Goal: Transaction & Acquisition: Book appointment/travel/reservation

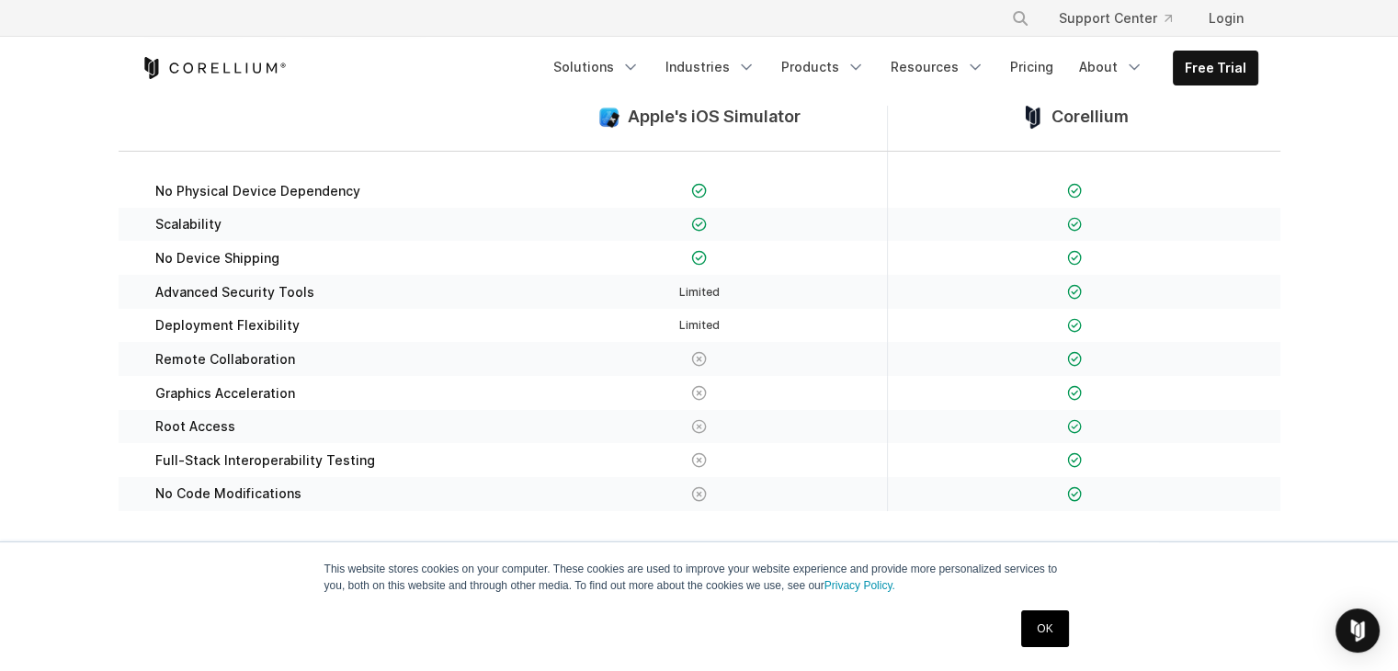
scroll to position [276, 0]
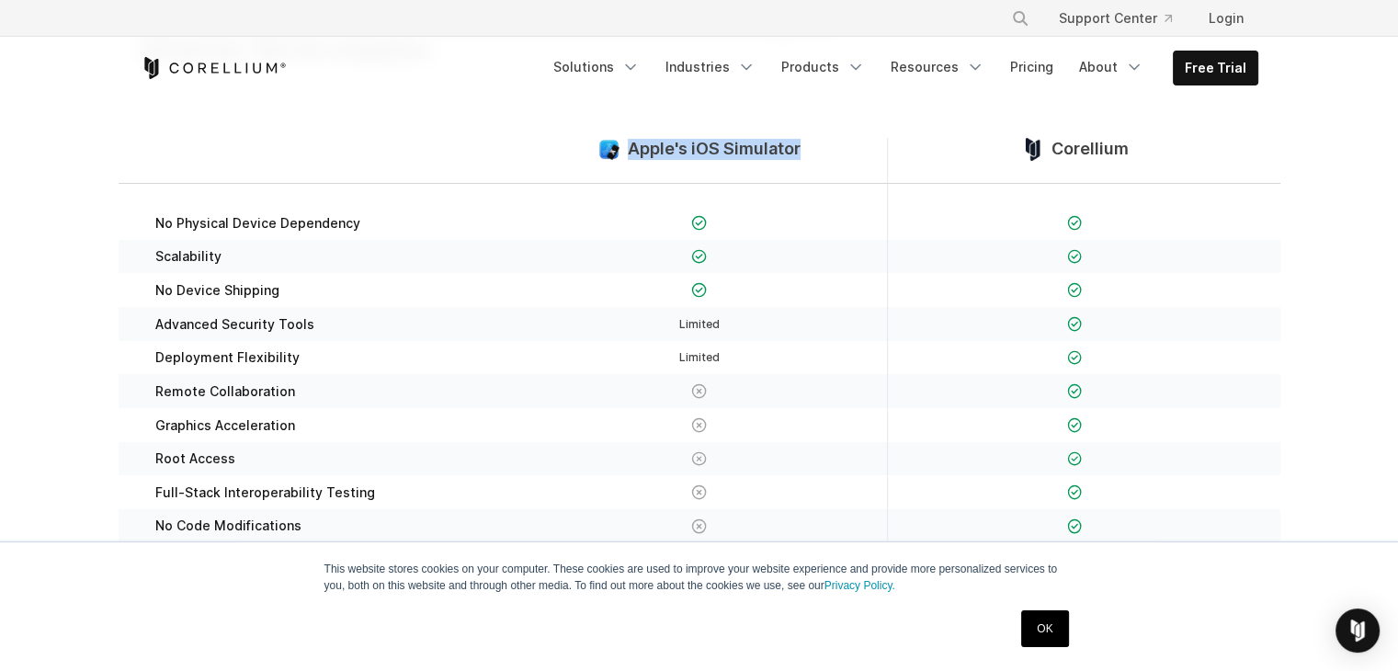
drag, startPoint x: 626, startPoint y: 146, endPoint x: 798, endPoint y: 158, distance: 172.4
click at [798, 158] on div "Apple's iOS Simulator" at bounding box center [699, 160] width 375 height 45
copy span "Apple's iOS Simulator"
click at [640, 63] on icon "Navigation Menu" at bounding box center [631, 67] width 18 height 18
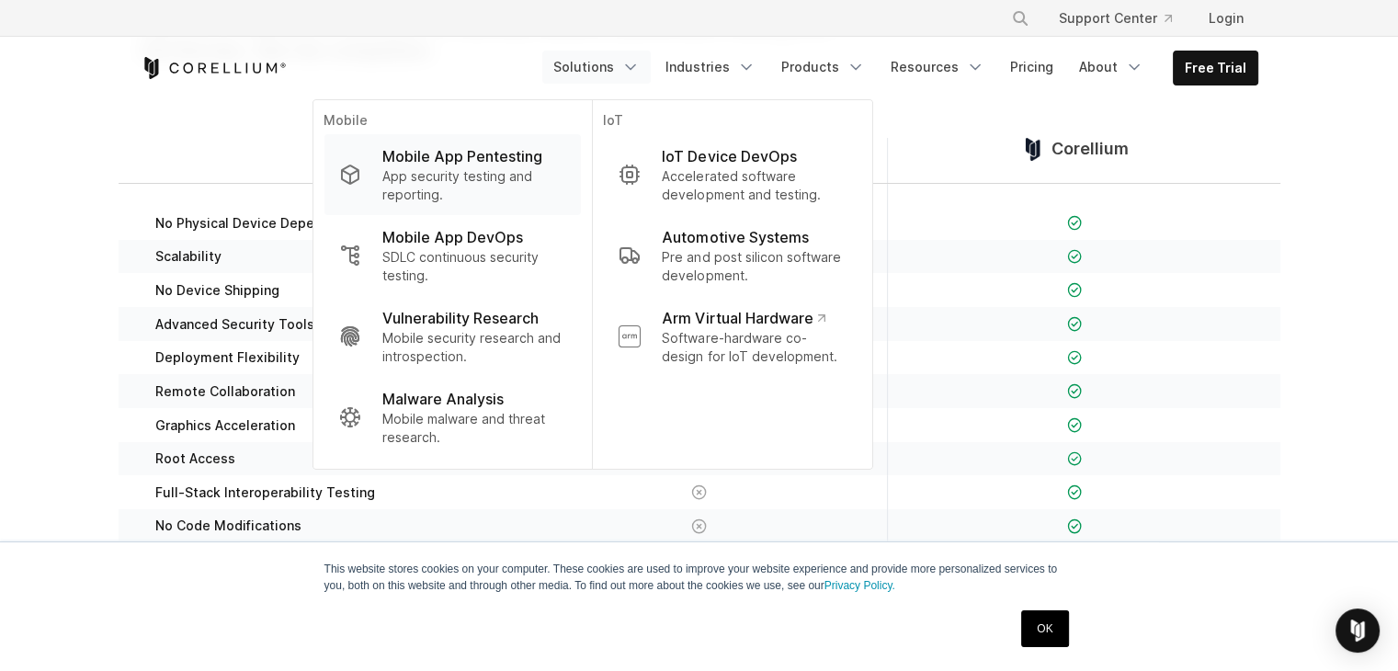
click at [497, 161] on p "Mobile App Pentesting" at bounding box center [462, 156] width 160 height 22
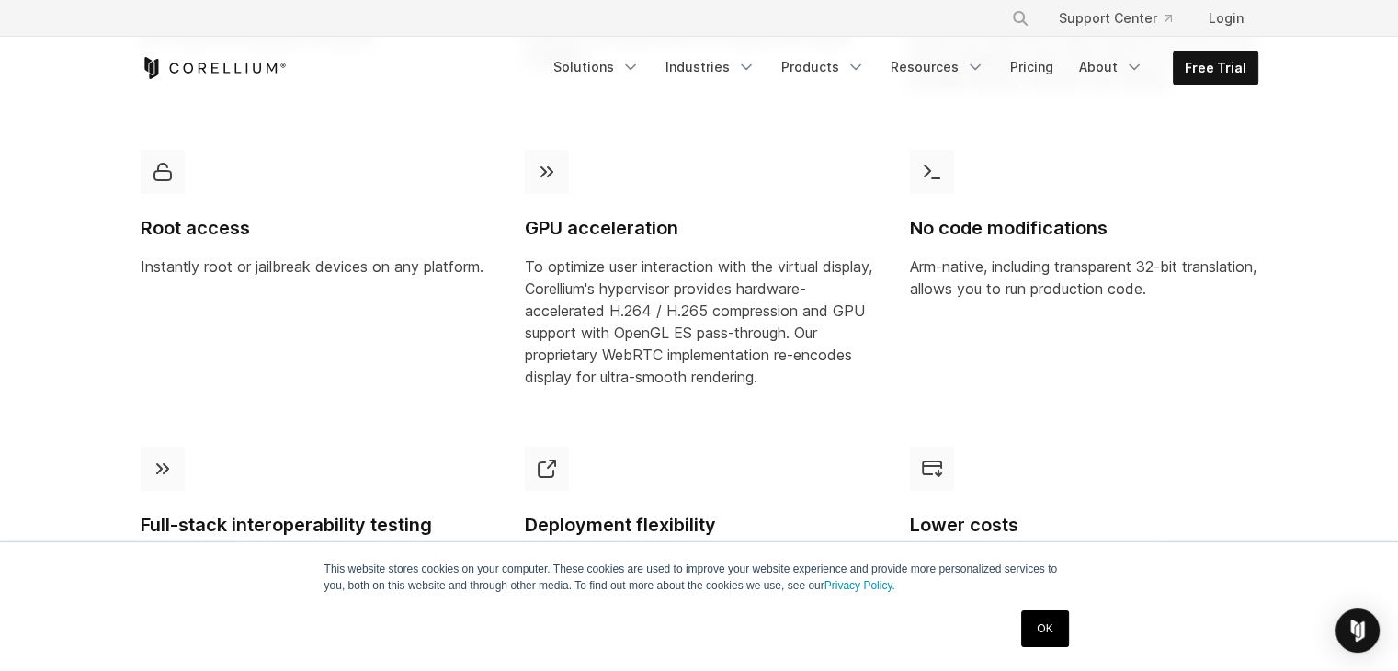
scroll to position [1379, 0]
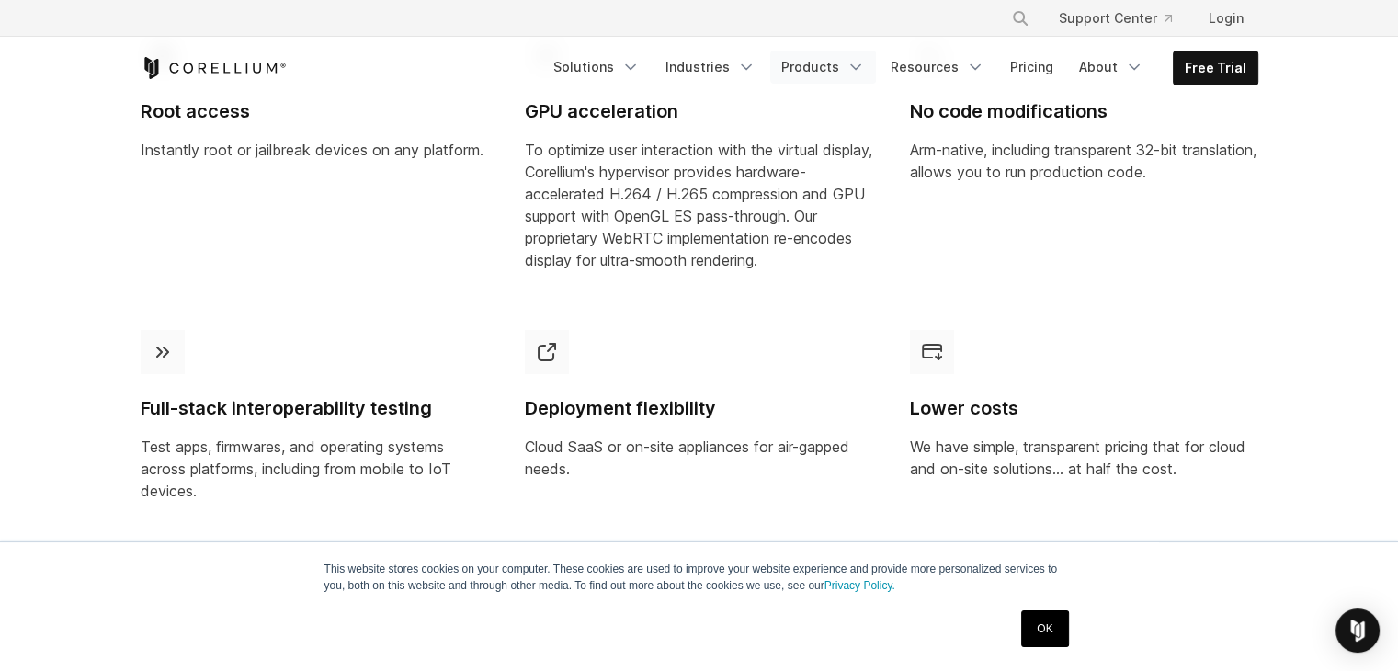
click at [865, 69] on icon "Navigation Menu" at bounding box center [856, 67] width 18 height 18
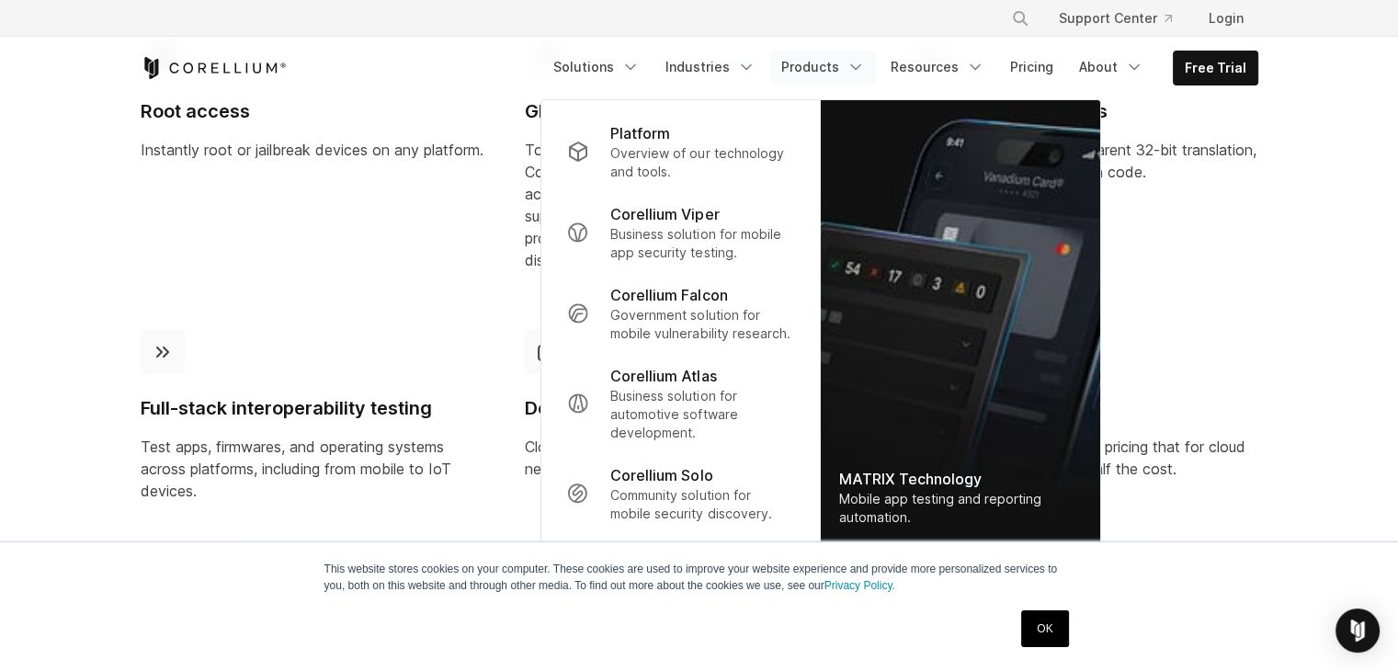
click at [865, 71] on icon "Navigation Menu" at bounding box center [856, 67] width 18 height 18
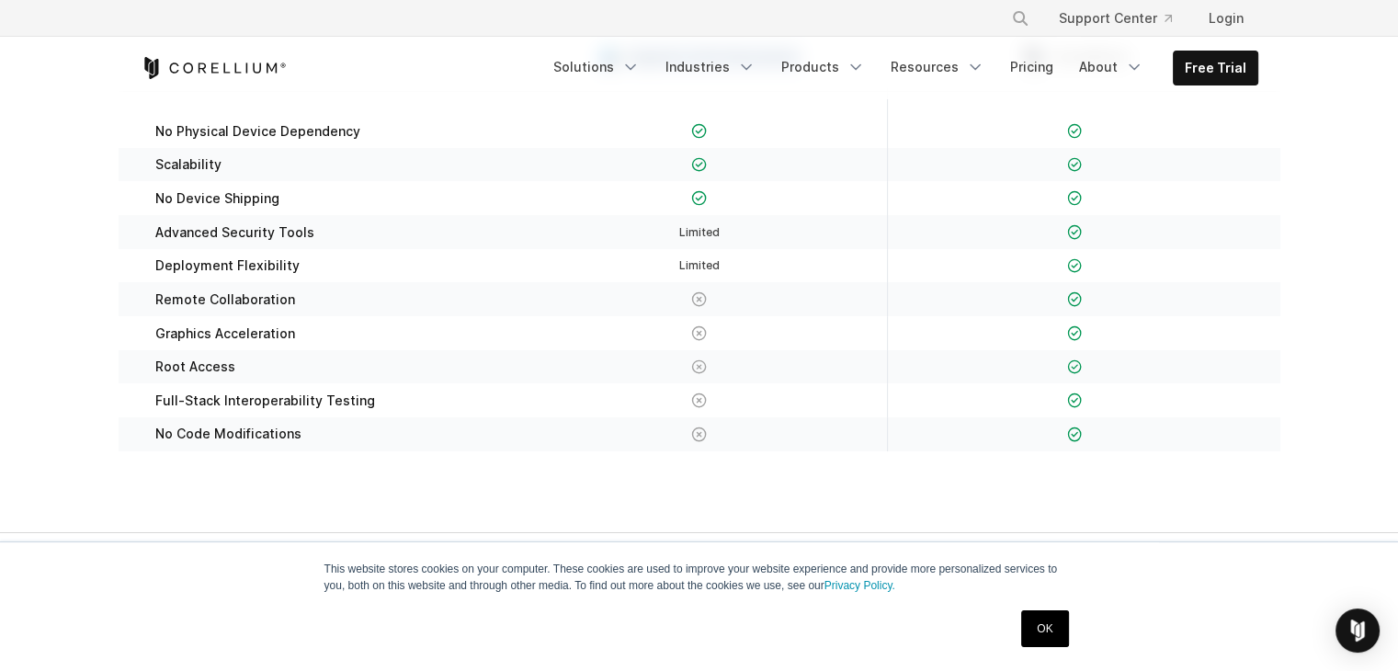
scroll to position [0, 0]
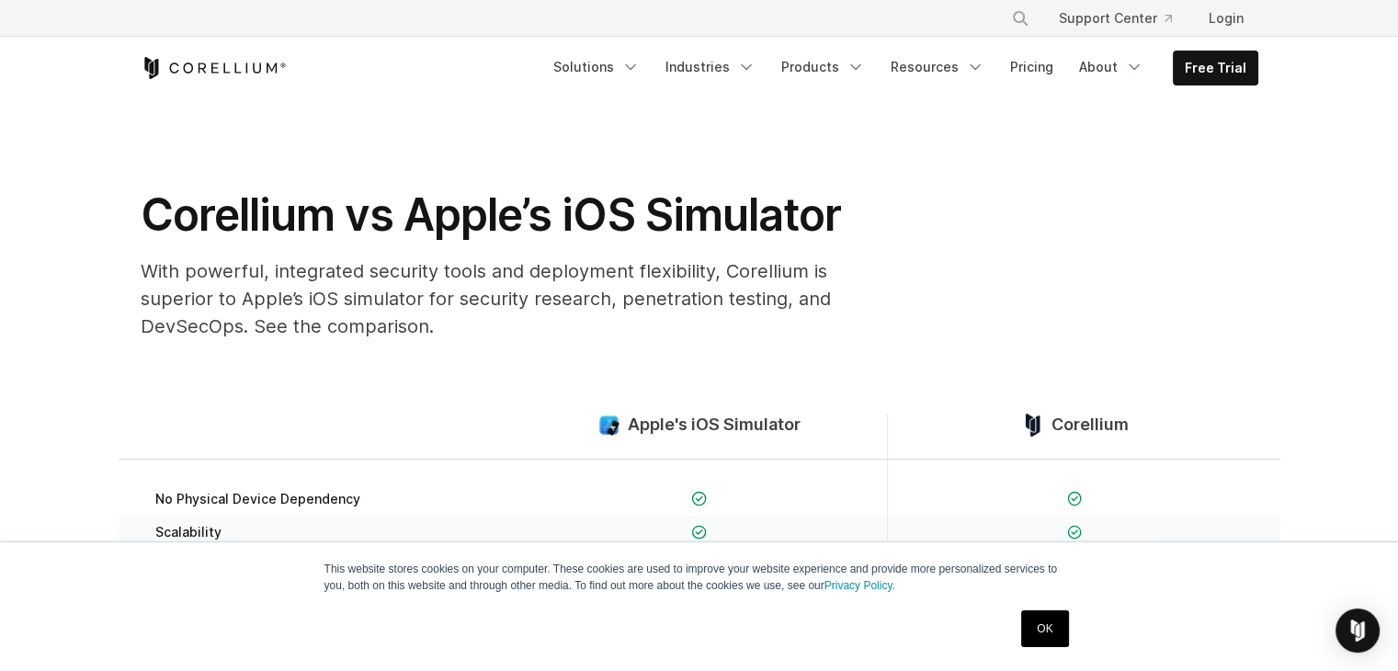
drag, startPoint x: 748, startPoint y: 284, endPoint x: 758, endPoint y: 272, distance: 15.7
click at [748, 288] on p "With powerful, integrated security tools and deployment flexibility, Corellium …" at bounding box center [509, 298] width 736 height 83
click at [670, 258] on p "With powerful, integrated security tools and deployment flexibility, Corellium …" at bounding box center [509, 298] width 736 height 83
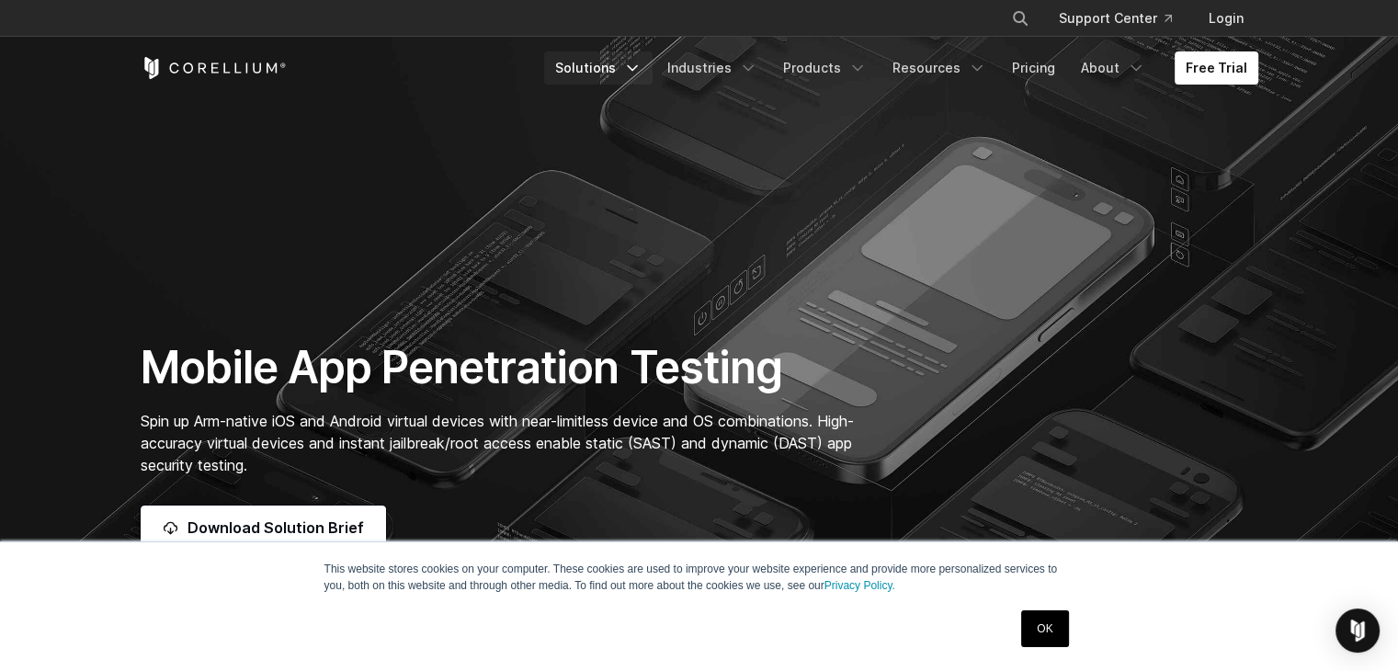
click at [634, 73] on link "Solutions" at bounding box center [598, 67] width 108 height 33
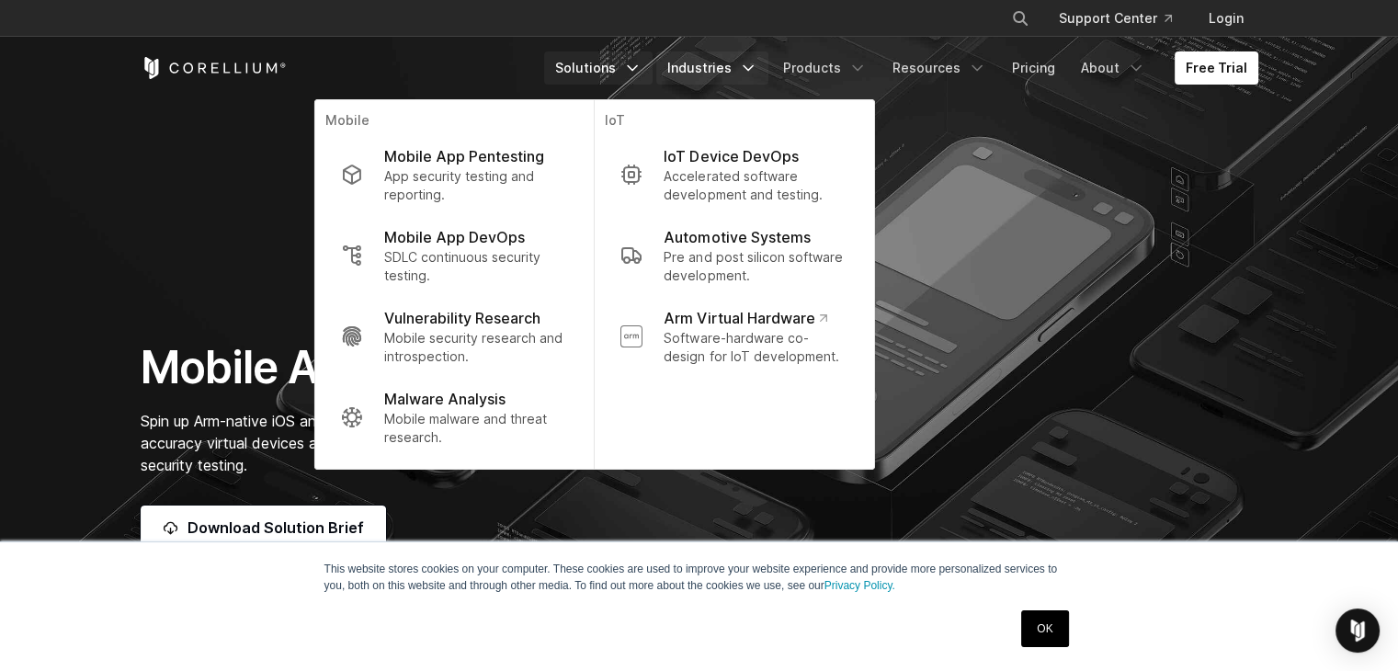
click at [747, 63] on link "Industries" at bounding box center [712, 67] width 112 height 33
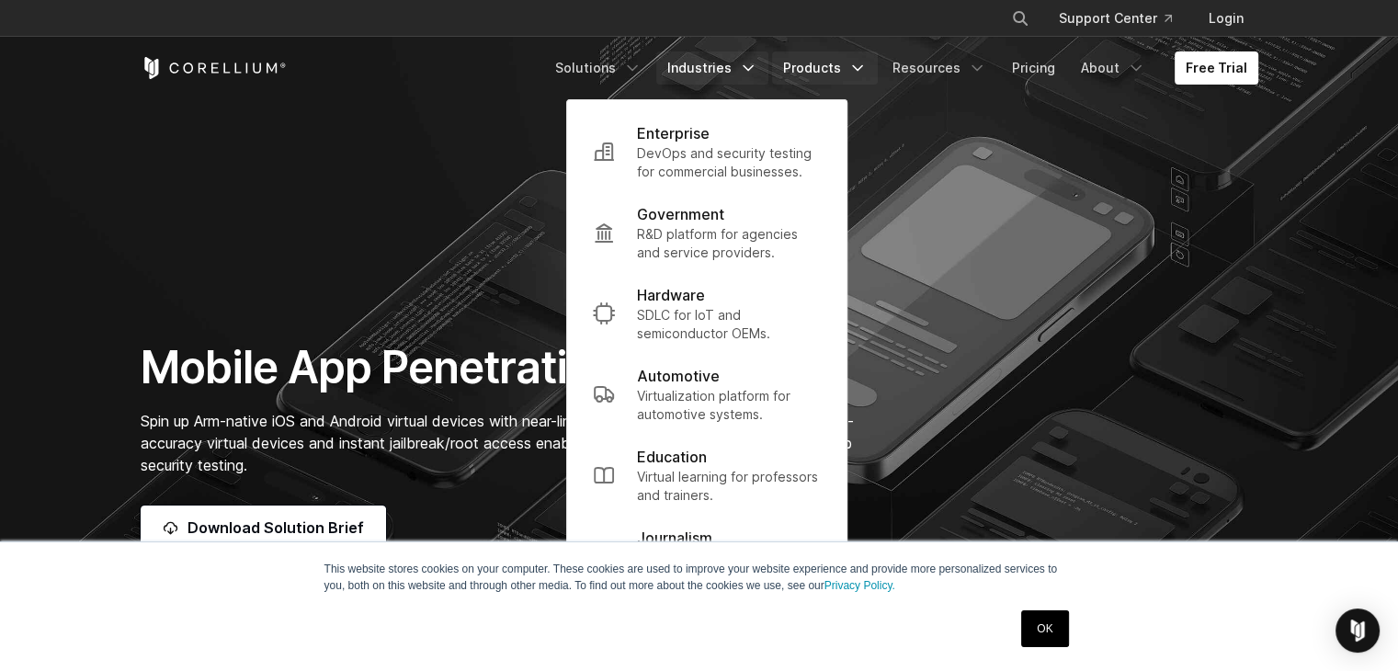
click at [824, 60] on link "Products" at bounding box center [825, 67] width 106 height 33
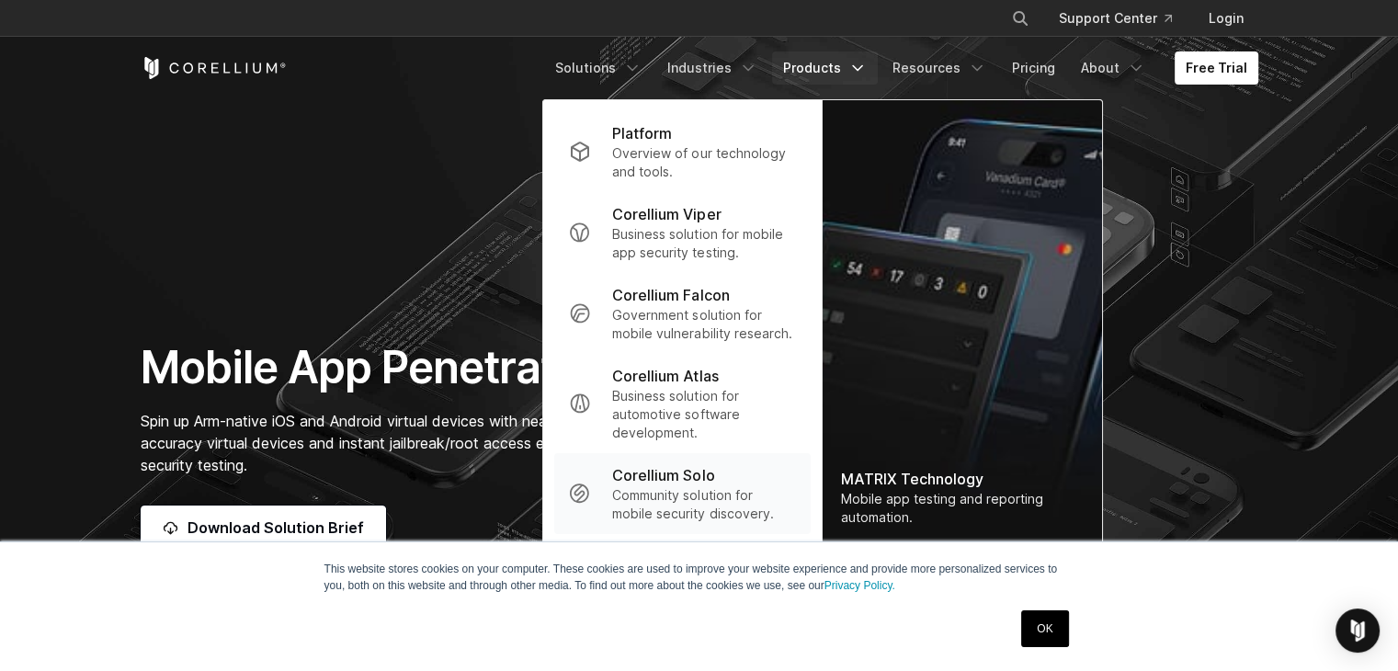
click at [714, 479] on p "Corellium Solo" at bounding box center [663, 475] width 102 height 22
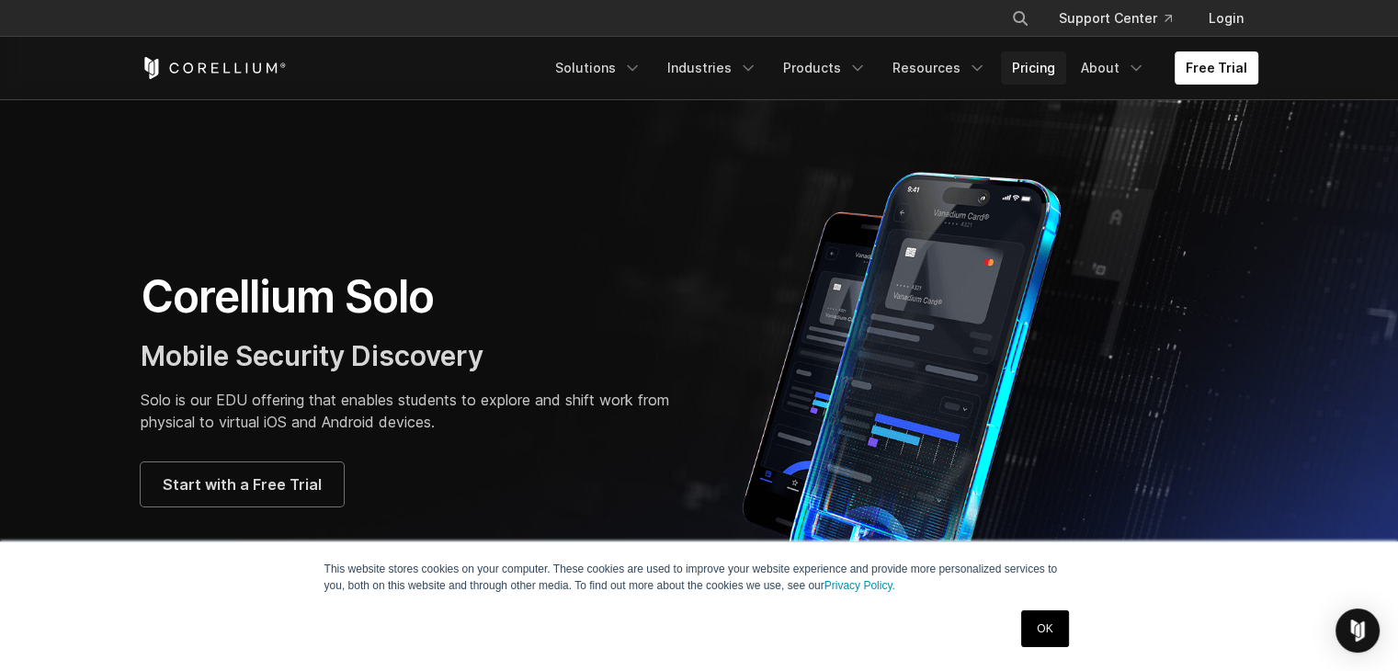
click at [1063, 68] on link "Pricing" at bounding box center [1033, 67] width 65 height 33
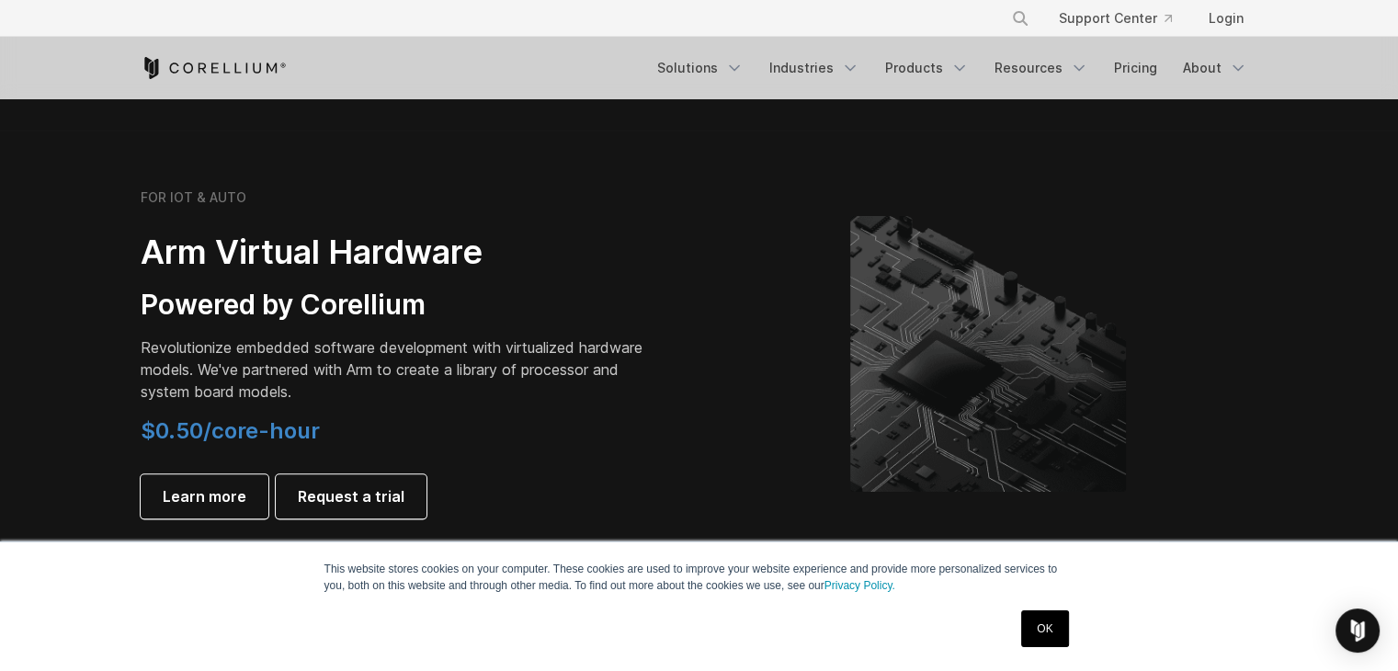
scroll to position [2207, 0]
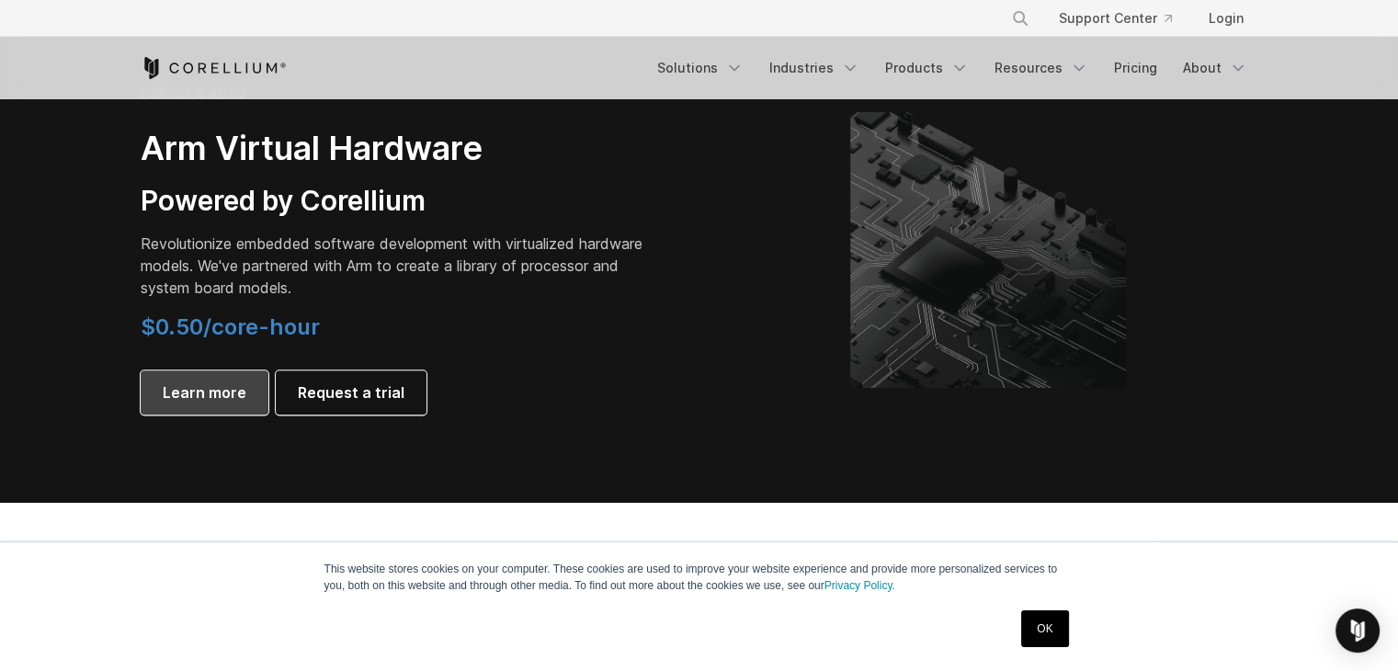
click at [170, 383] on span "Learn more" at bounding box center [205, 393] width 84 height 22
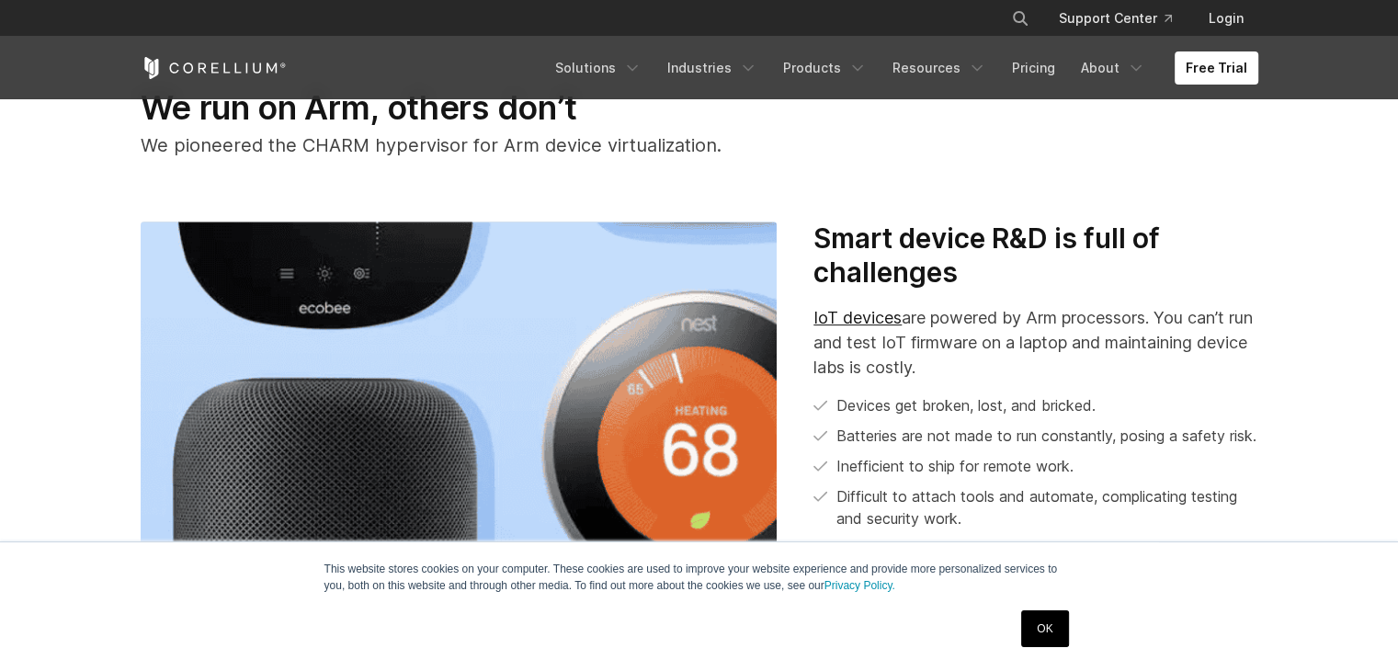
scroll to position [644, 0]
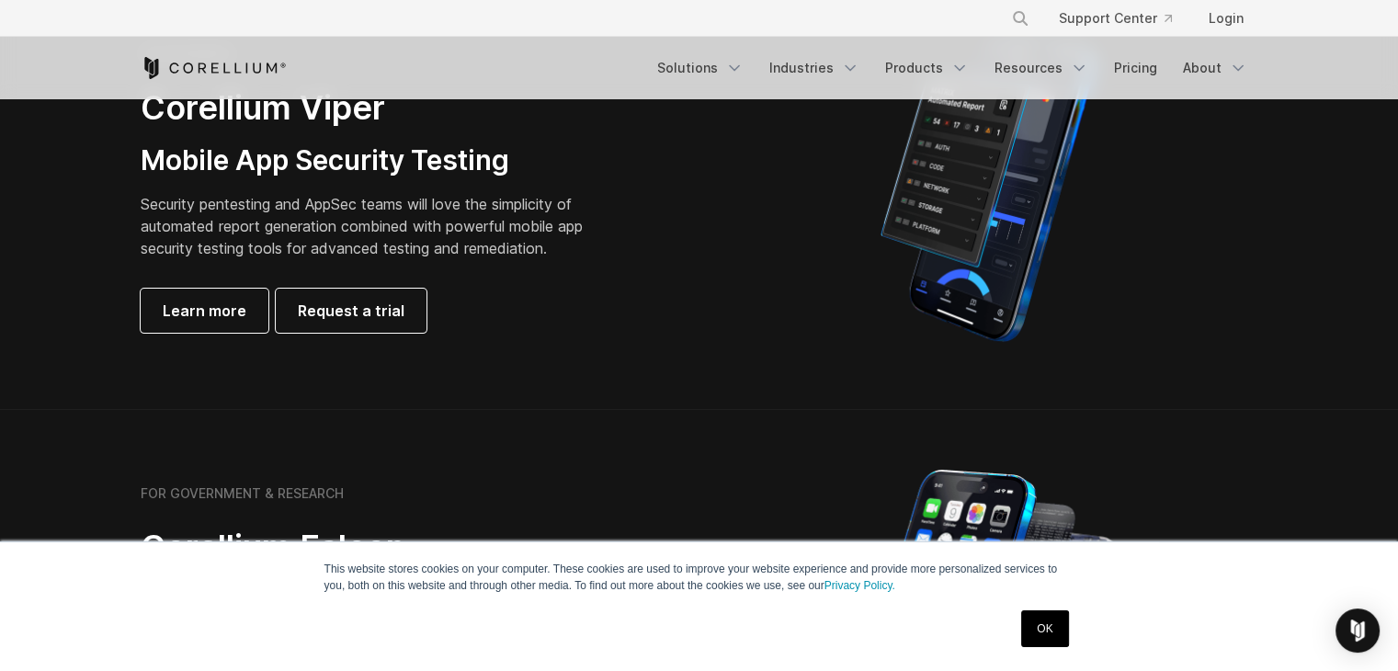
scroll to position [1287, 0]
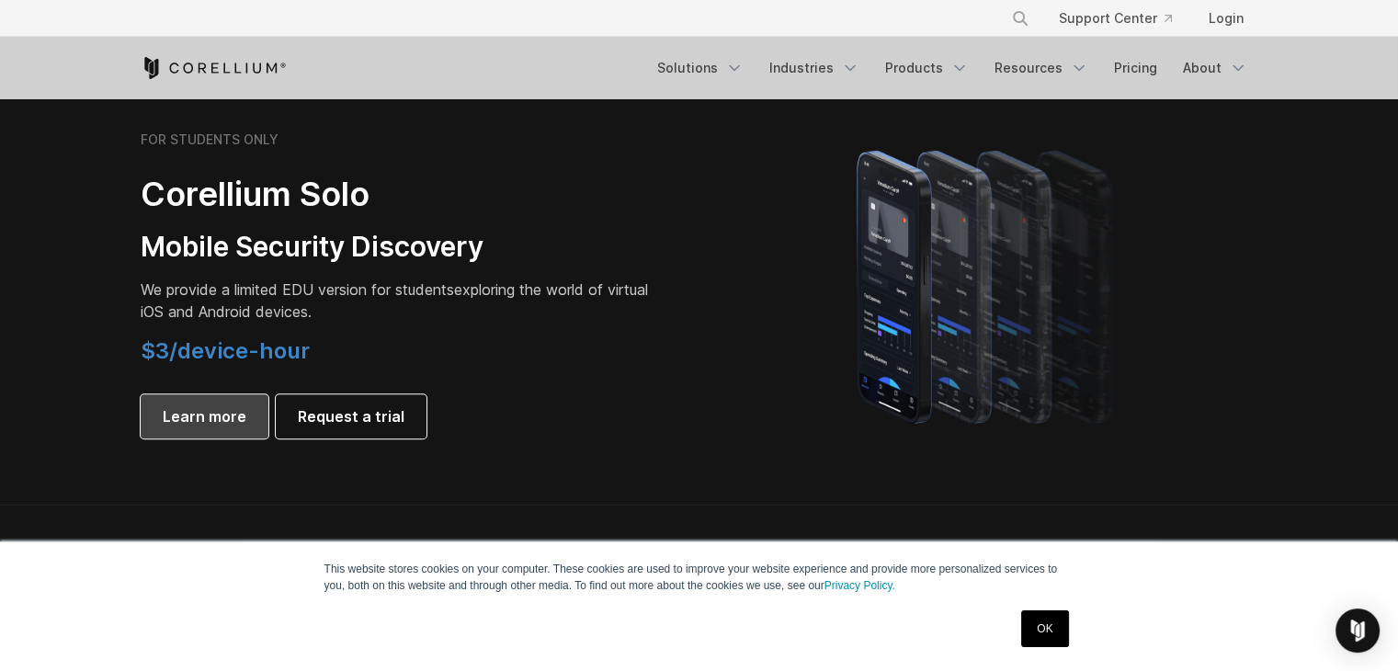
click at [206, 424] on span "Learn more" at bounding box center [205, 416] width 84 height 22
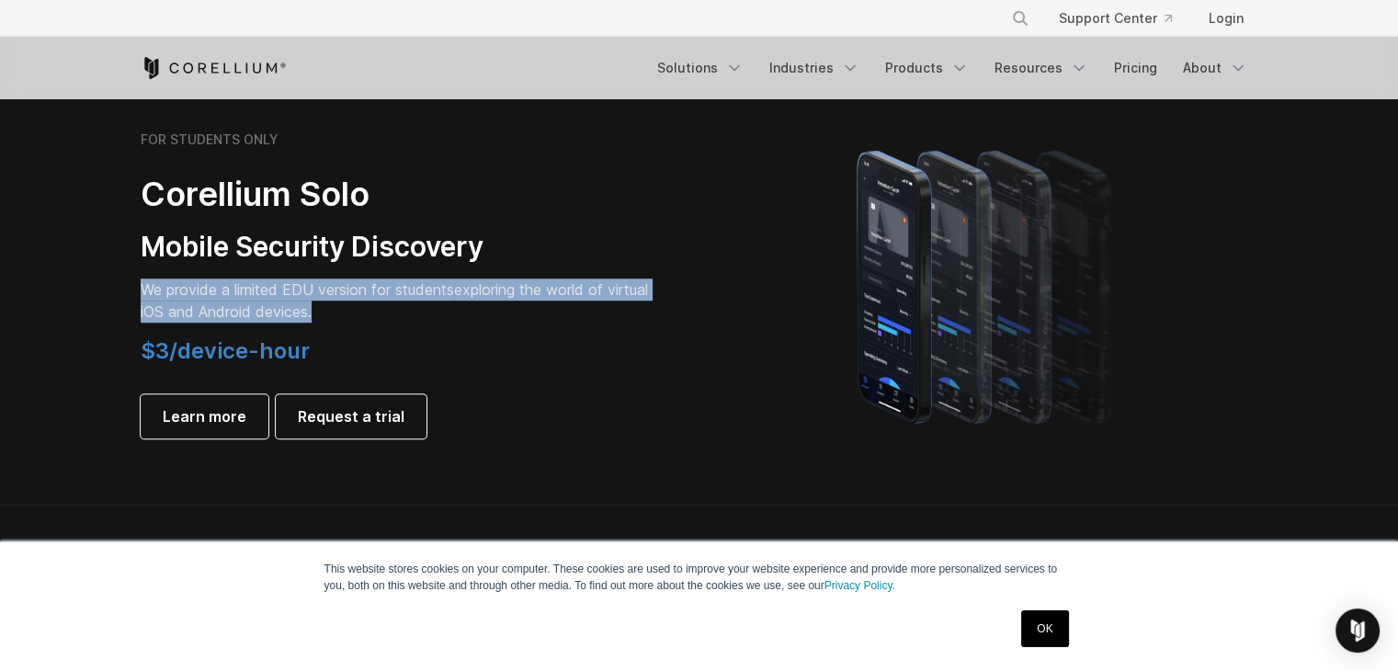
drag, startPoint x: 364, startPoint y: 312, endPoint x: 136, endPoint y: 287, distance: 229.4
click at [136, 287] on div "FOR STUDENTS ONLY Corellium Solo Mobile Security Discovery We provide a limited…" at bounding box center [410, 284] width 577 height 307
click at [309, 294] on span "We provide a limited EDU version for students" at bounding box center [298, 289] width 314 height 18
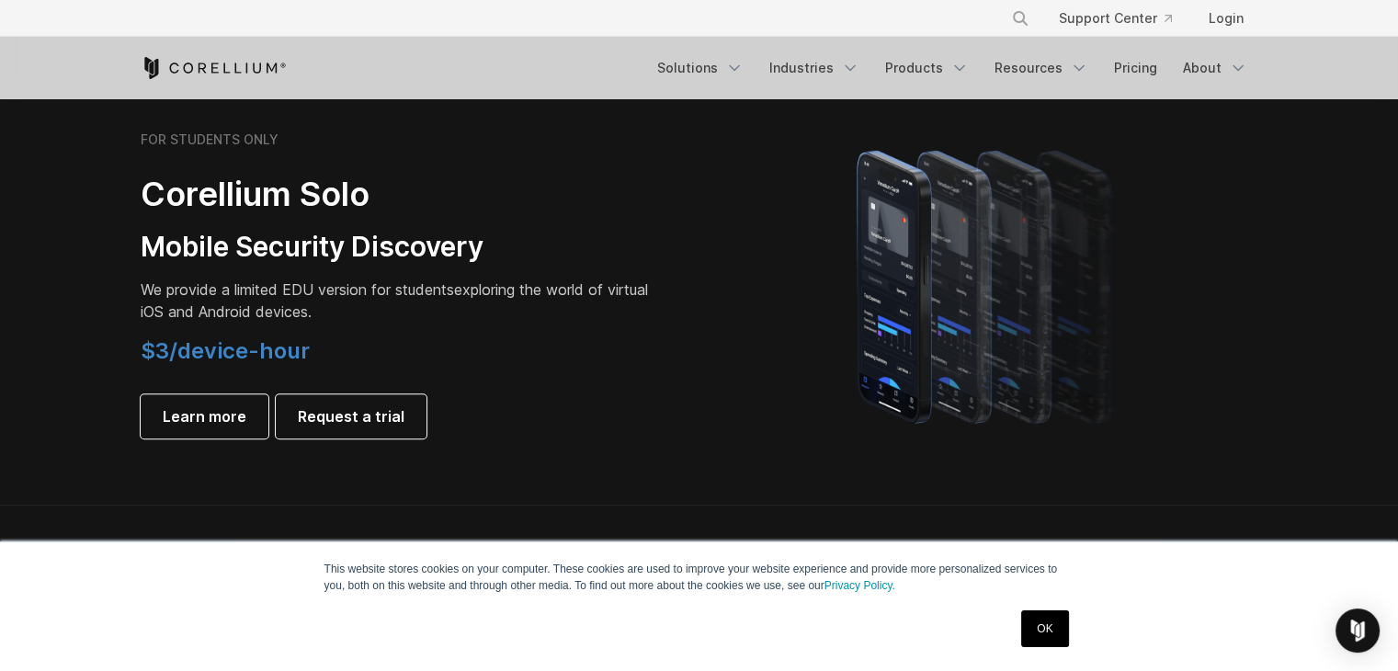
click at [353, 293] on span "We provide a limited EDU version for students" at bounding box center [298, 289] width 314 height 18
click at [434, 291] on span "We provide a limited EDU version for students" at bounding box center [298, 289] width 314 height 18
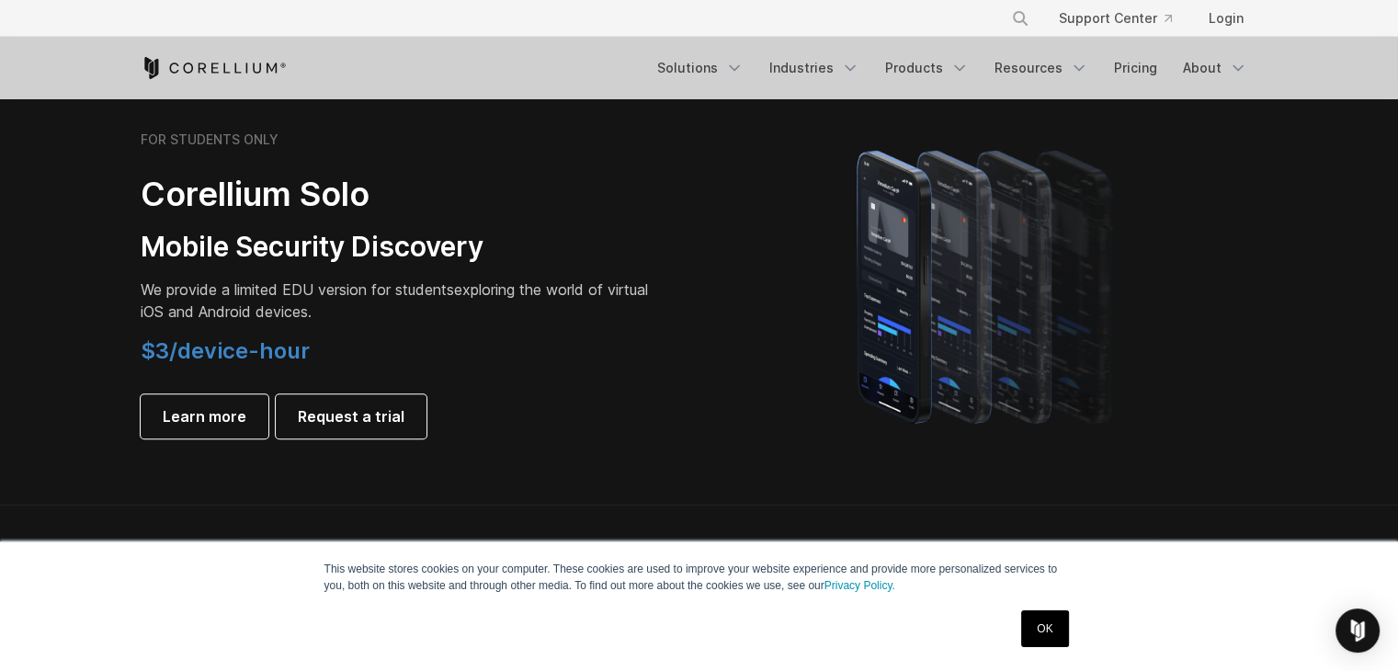
click at [420, 293] on span "We provide a limited EDU version for students" at bounding box center [298, 289] width 314 height 18
click at [331, 309] on p "We provide a limited EDU version for students exploring the world of virtual iO…" at bounding box center [398, 301] width 515 height 44
click at [365, 309] on p "We provide a limited EDU version for students exploring the world of virtual iO…" at bounding box center [398, 301] width 515 height 44
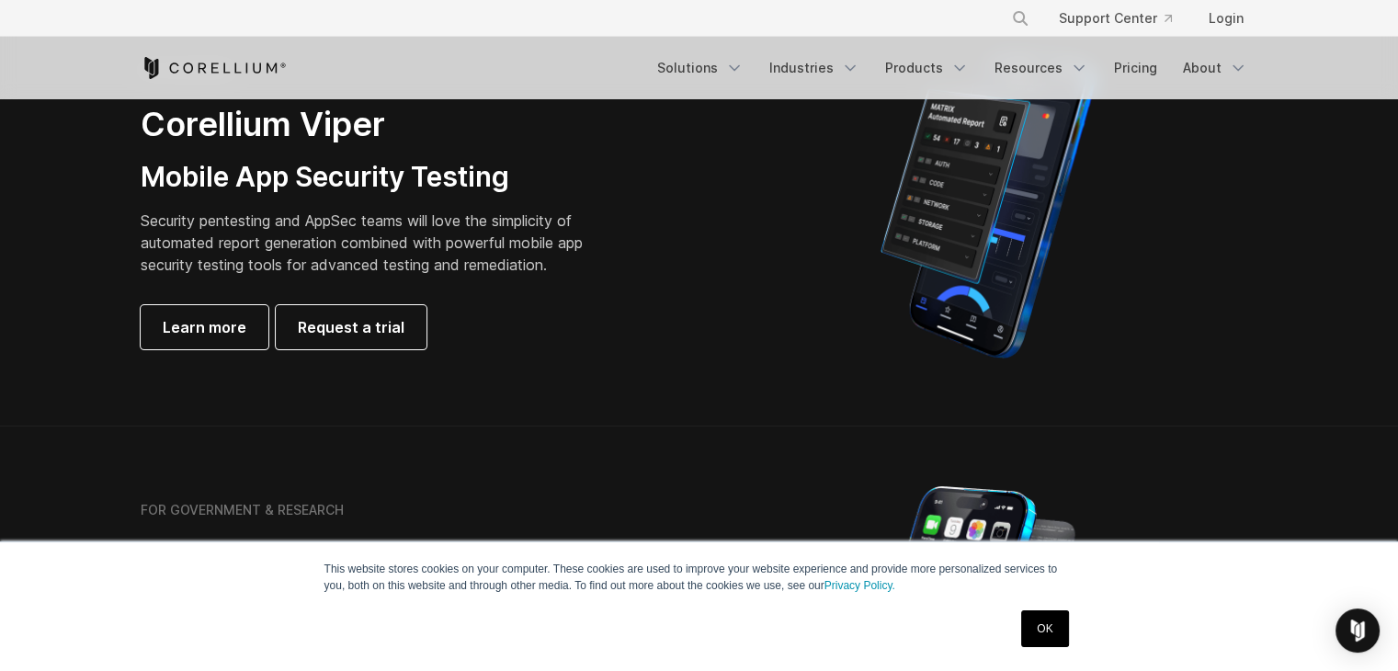
scroll to position [396, 0]
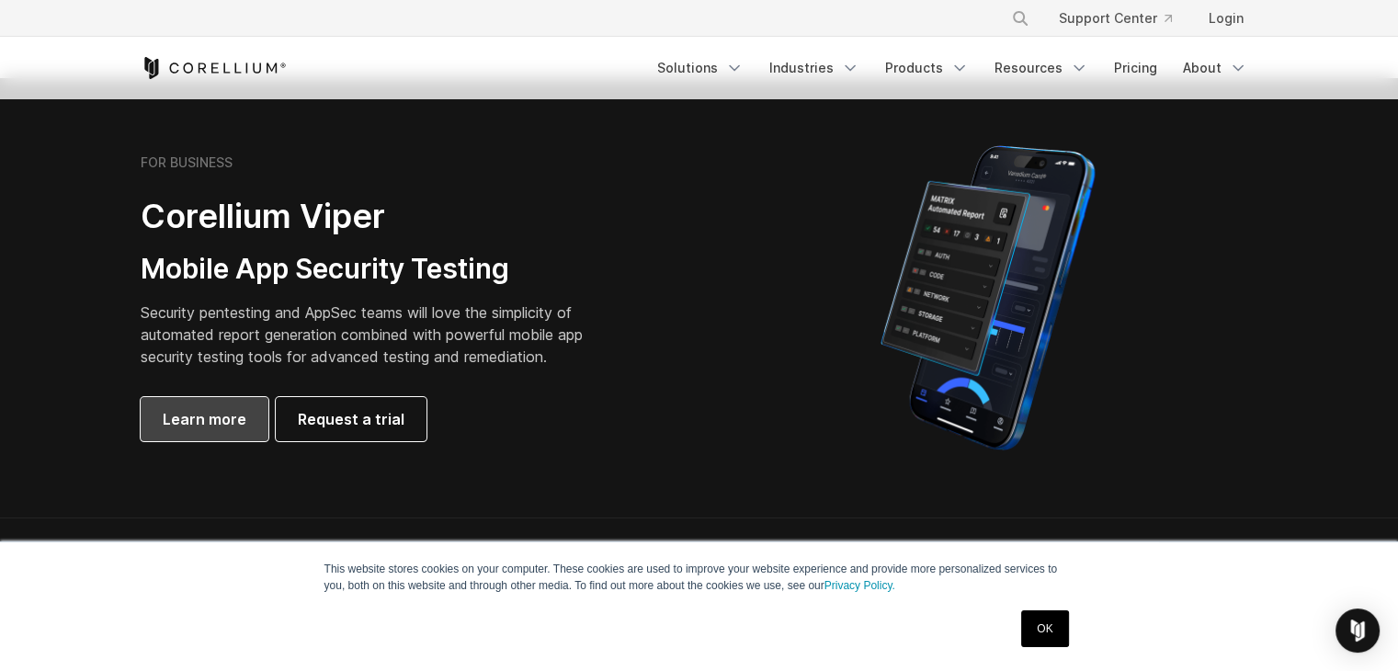
click at [199, 404] on link "Learn more" at bounding box center [205, 419] width 128 height 44
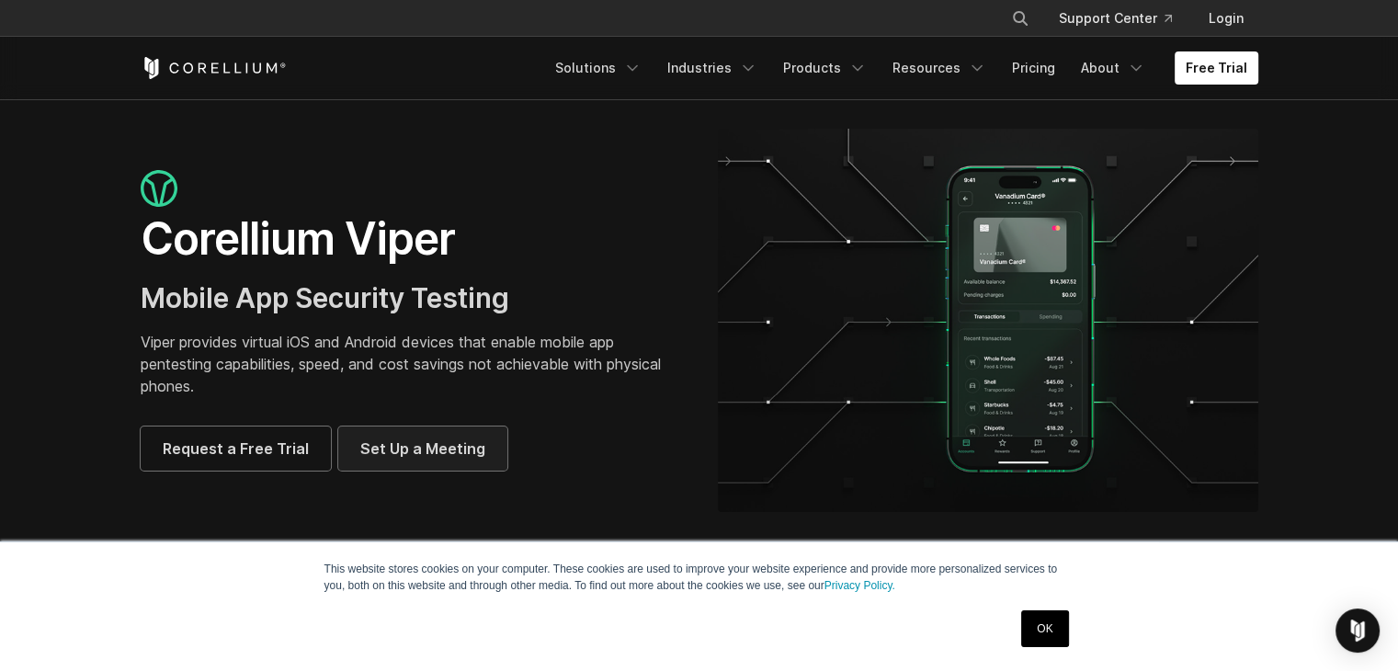
click at [462, 462] on link "Set Up a Meeting" at bounding box center [422, 449] width 169 height 44
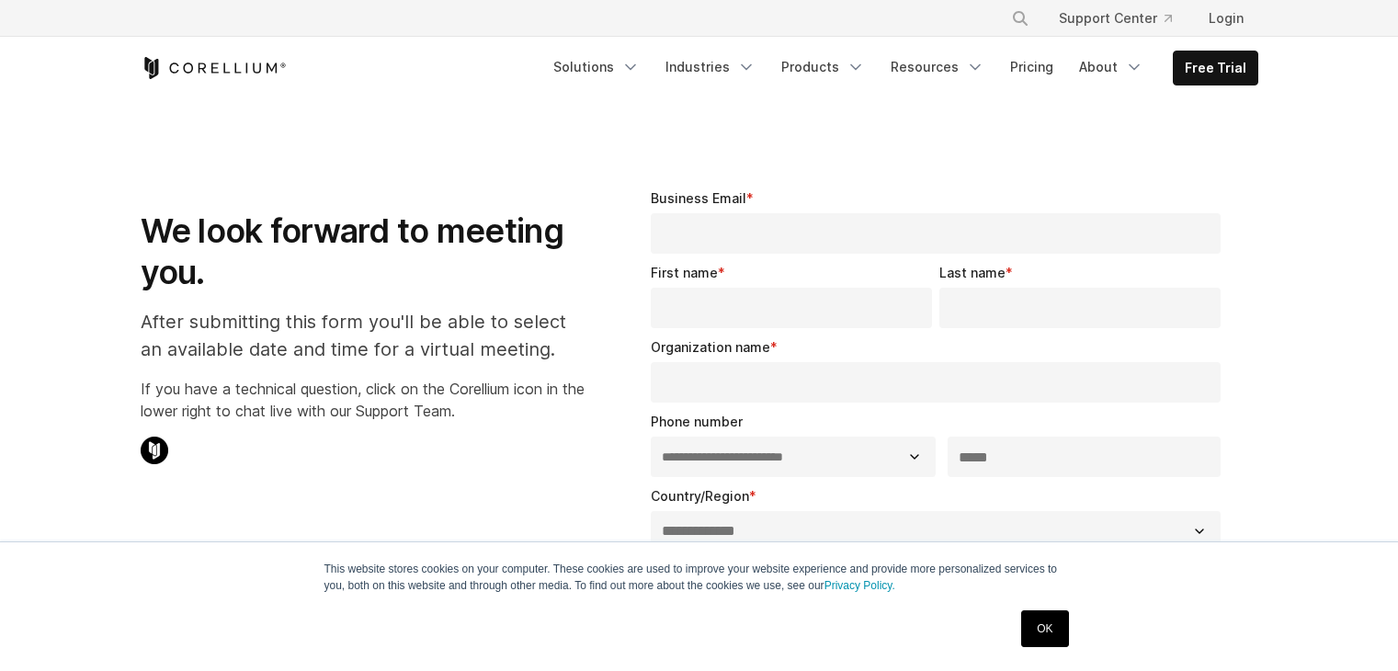
select select "**"
